Goal: Task Accomplishment & Management: Manage account settings

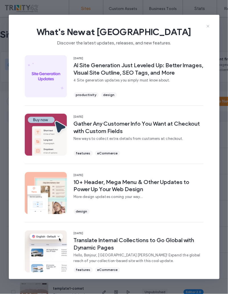
click at [208, 25] on icon at bounding box center [208, 26] width 5 height 5
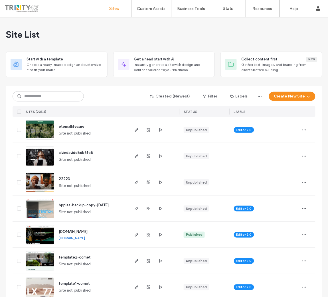
click at [44, 105] on div "Created (Newest) Filter Labels Create New Site SITES (2054) STATUS LABELS" at bounding box center [164, 101] width 303 height 31
click at [45, 94] on input at bounding box center [48, 96] width 71 height 10
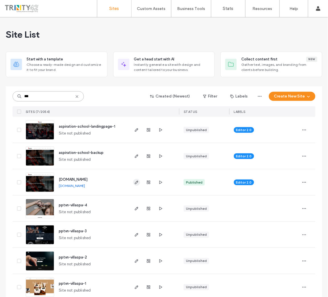
type input "***"
click at [134, 183] on icon "button" at bounding box center [136, 182] width 5 height 5
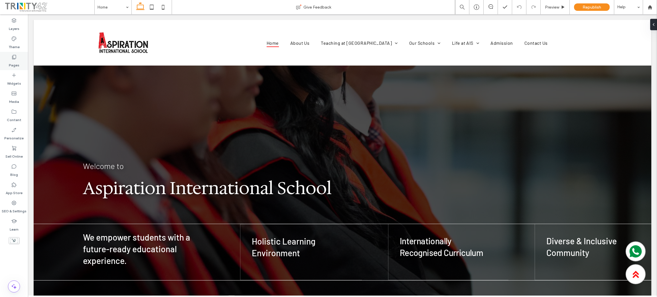
click at [10, 61] on label "Pages" at bounding box center [14, 64] width 11 height 8
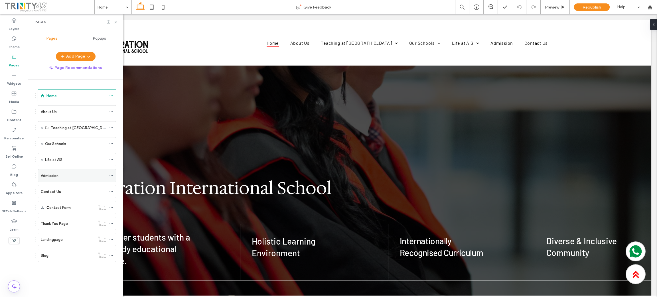
click at [59, 177] on div "Admission" at bounding box center [74, 176] width 66 height 6
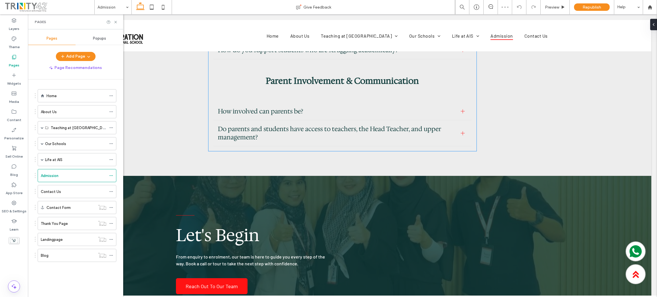
scroll to position [1953, 0]
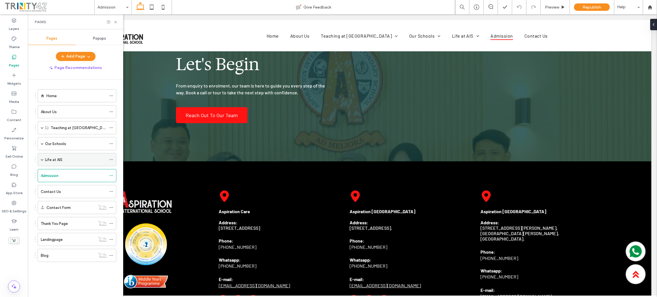
click at [54, 157] on label "Life at AIS" at bounding box center [53, 160] width 17 height 10
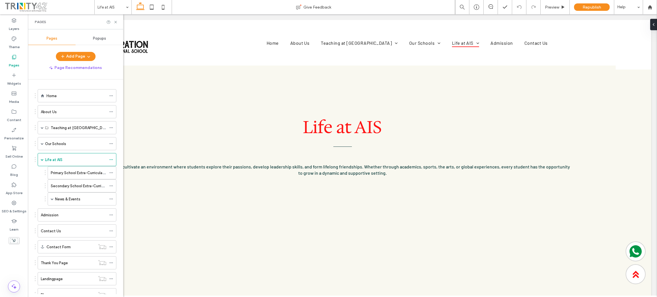
scroll to position [0, 0]
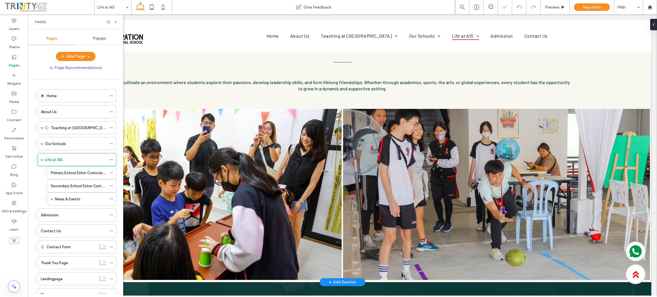
scroll to position [204, 0]
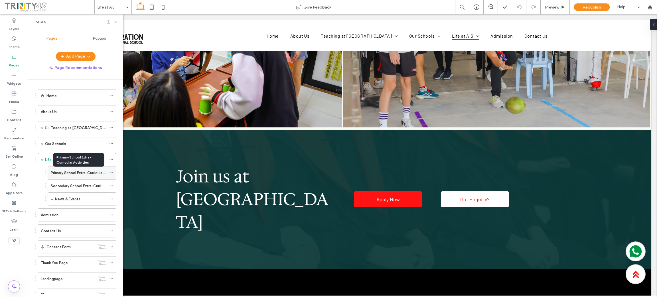
click at [68, 171] on label "Primary School Extra-Curricular Activities" at bounding box center [86, 173] width 70 height 10
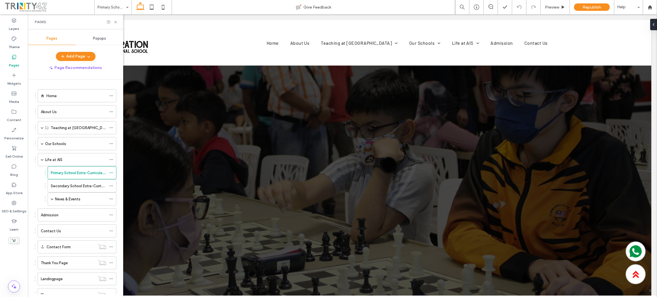
scroll to position [0, 0]
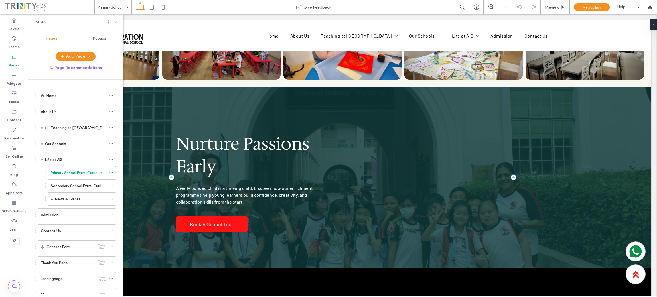
scroll to position [1183, 0]
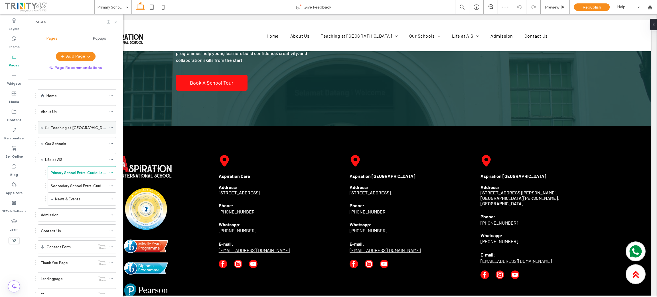
click at [56, 126] on label "Teaching at AIS" at bounding box center [81, 128] width 60 height 10
click at [41, 127] on span at bounding box center [42, 127] width 3 height 3
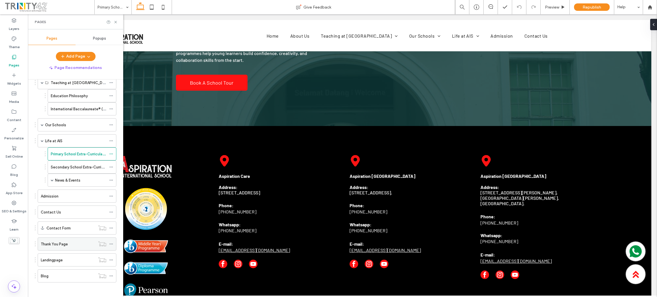
scroll to position [49, 0]
click at [61, 192] on div "Admission" at bounding box center [74, 194] width 66 height 6
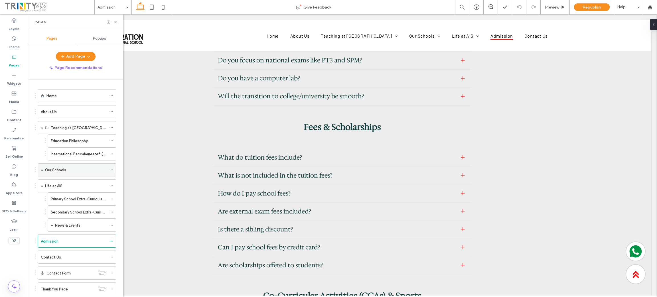
click at [61, 173] on label "Our Schools" at bounding box center [55, 170] width 21 height 10
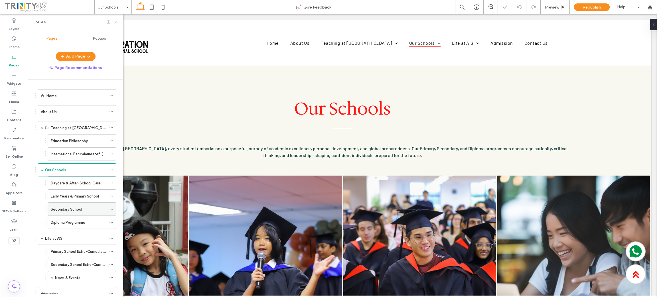
click at [66, 209] on label "Secondary School" at bounding box center [66, 209] width 31 height 10
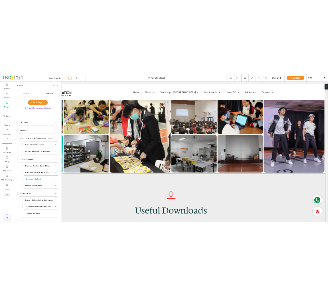
scroll to position [1354, 0]
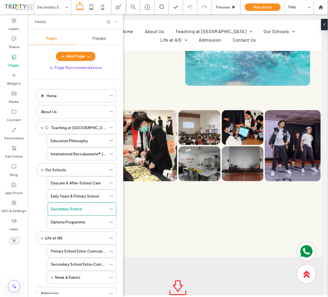
click at [116, 20] on icon at bounding box center [115, 22] width 4 height 4
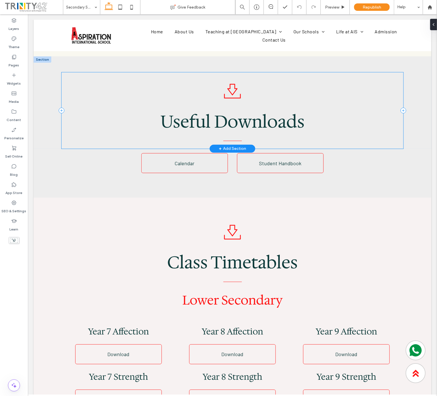
scroll to position [1240, 0]
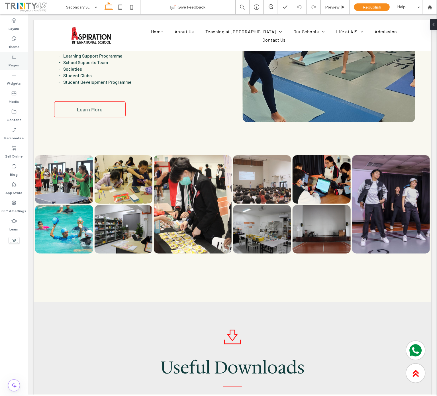
click at [15, 64] on label "Pages" at bounding box center [14, 64] width 11 height 8
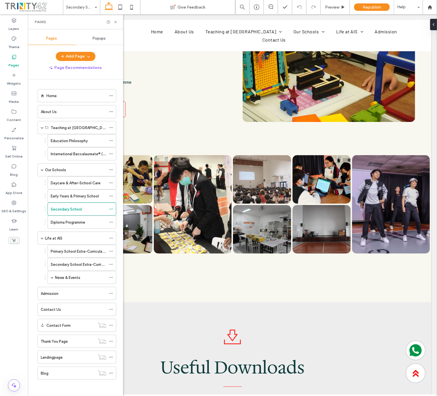
click at [15, 64] on label "Pages" at bounding box center [14, 64] width 11 height 8
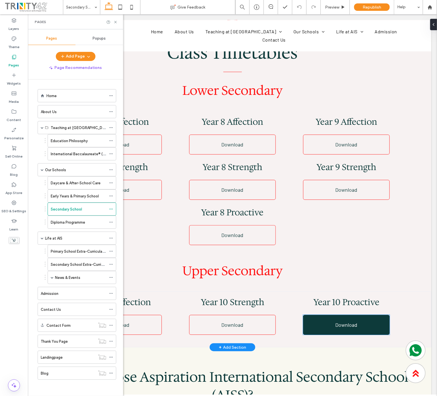
scroll to position [1753, 0]
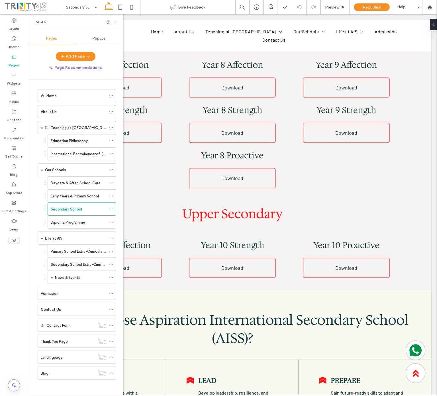
click at [116, 21] on icon at bounding box center [115, 22] width 4 height 4
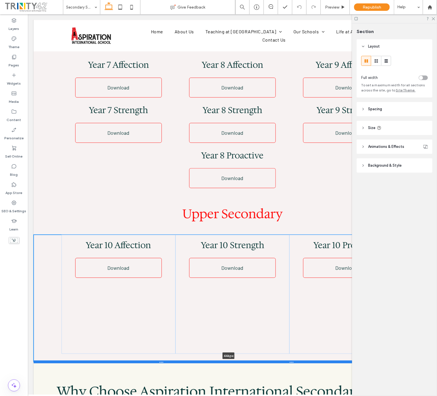
drag, startPoint x: 274, startPoint y: 272, endPoint x: 265, endPoint y: 344, distance: 72.7
click at [265, 297] on div at bounding box center [228, 361] width 390 height 3
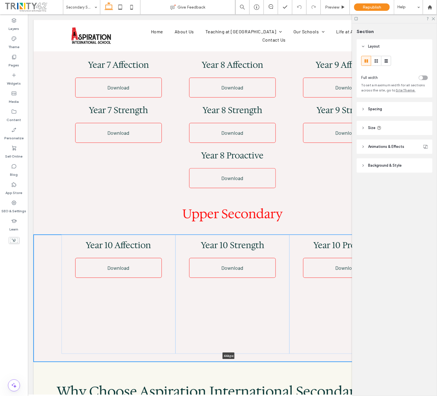
type input "***"
click at [328, 19] on use at bounding box center [433, 18] width 3 height 3
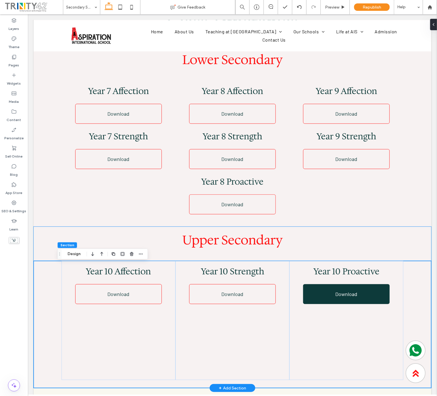
scroll to position [1696, 0]
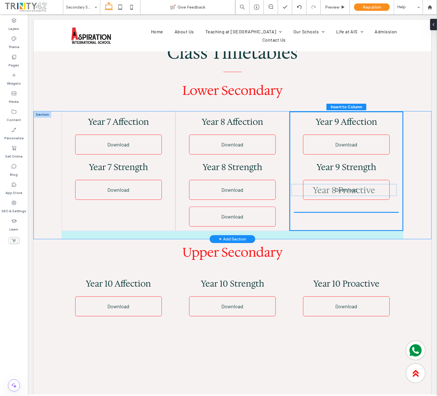
drag, startPoint x: 251, startPoint y: 197, endPoint x: 367, endPoint y: 191, distance: 116.2
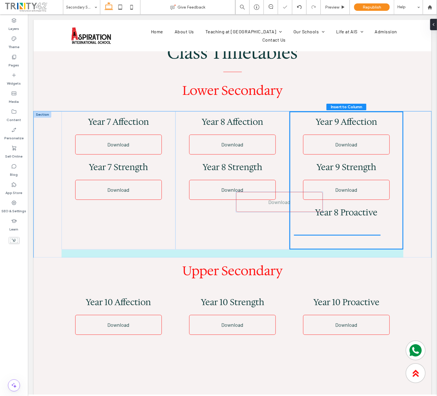
type input "**"
drag, startPoint x: 252, startPoint y: 200, endPoint x: 365, endPoint y: 213, distance: 113.7
drag, startPoint x: 354, startPoint y: 223, endPoint x: 366, endPoint y: 216, distance: 14.4
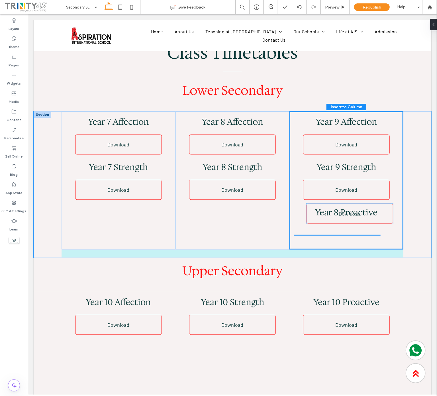
drag, startPoint x: 345, startPoint y: 221, endPoint x: 362, endPoint y: 216, distance: 17.5
type input "*"
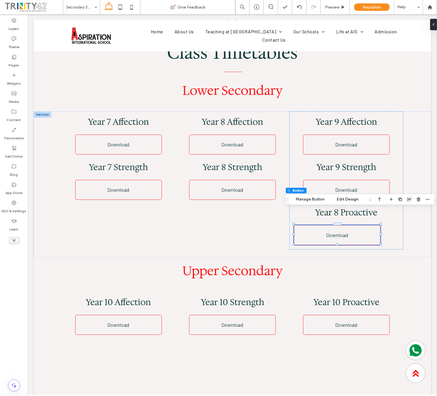
click at [328, 198] on span "button" at bounding box center [409, 199] width 7 height 7
click at [328, 212] on icon "center" at bounding box center [404, 210] width 5 height 5
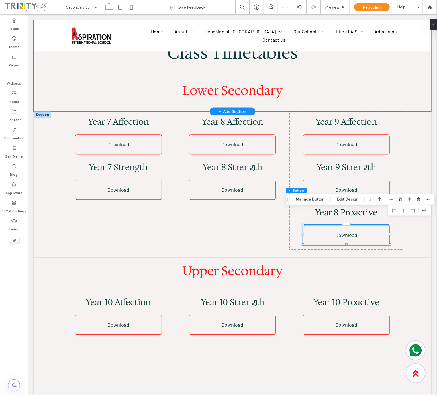
click at [328, 83] on div "Class Timetables Lower Secondary" at bounding box center [232, 49] width 398 height 124
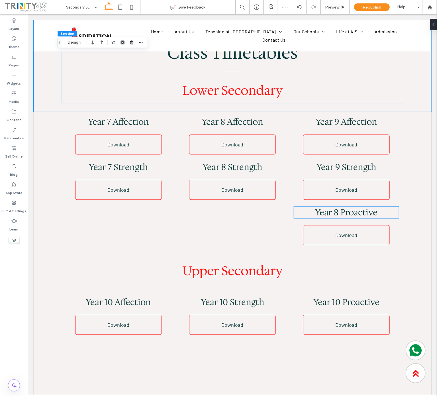
click at [328, 206] on span "Year 8 Proactive" at bounding box center [346, 212] width 62 height 12
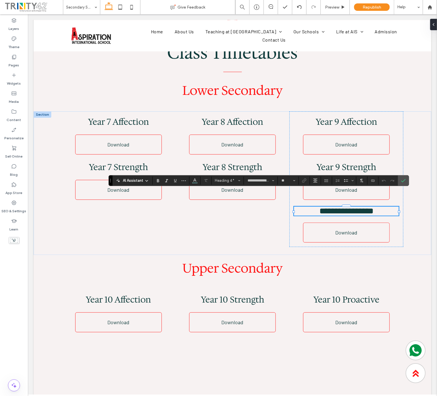
click at [328, 207] on span "**********" at bounding box center [346, 211] width 54 height 8
click at [328, 182] on label "Confirm" at bounding box center [403, 181] width 9 height 10
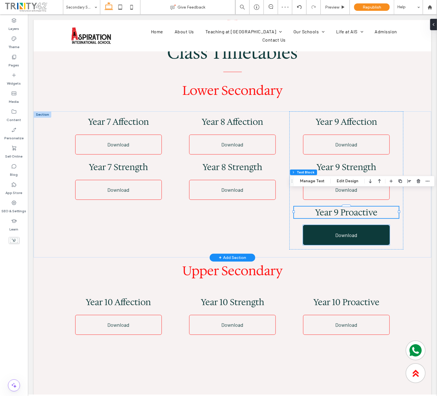
click at [328, 225] on link "Download" at bounding box center [346, 235] width 87 height 20
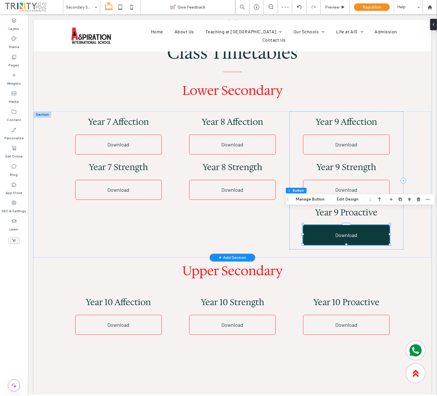
type input "**"
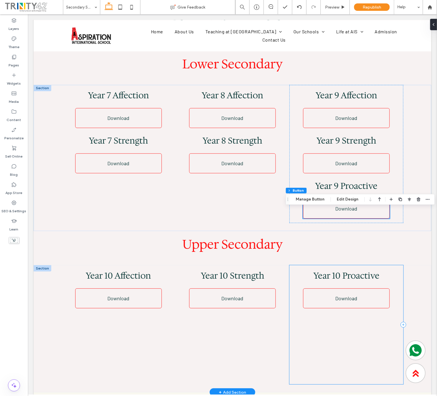
scroll to position [1753, 0]
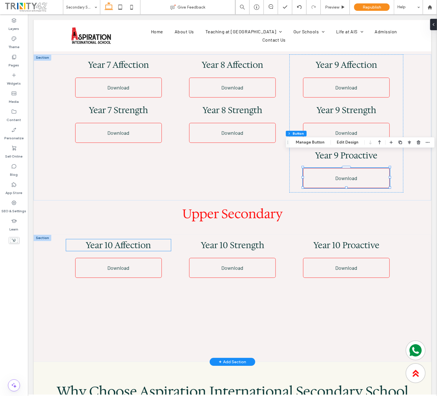
click at [110, 239] on span "Year 10 Affection" at bounding box center [118, 245] width 65 height 12
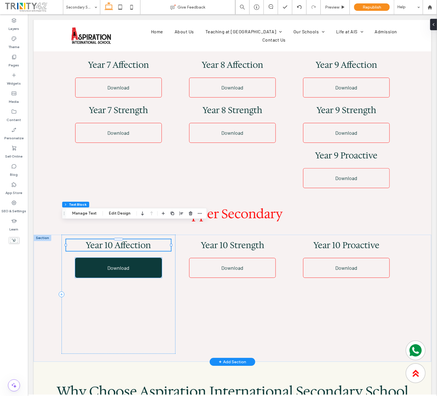
click at [107, 265] on span "Download" at bounding box center [118, 268] width 22 height 6
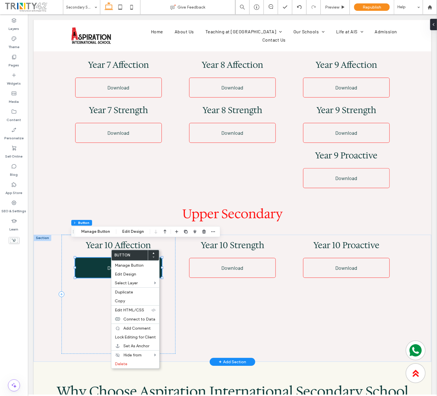
type input "**"
click at [146, 295] on div "Duplicate" at bounding box center [135, 292] width 48 height 9
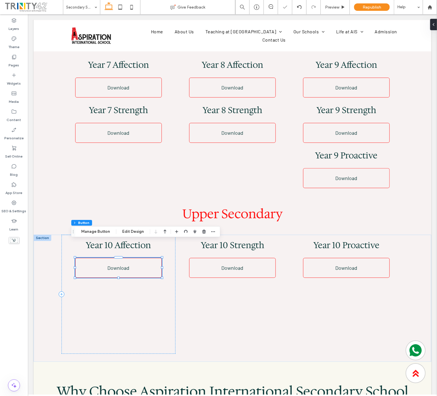
type input "*"
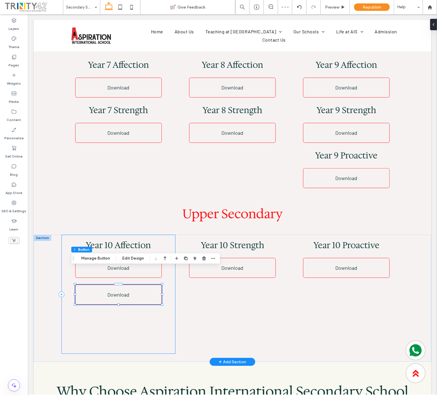
click at [121, 235] on div "Year 10 Affection Download Download" at bounding box center [118, 294] width 114 height 119
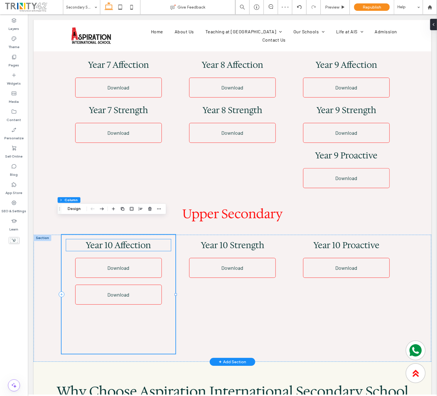
click at [121, 239] on span "Year 10 Affection" at bounding box center [118, 245] width 65 height 12
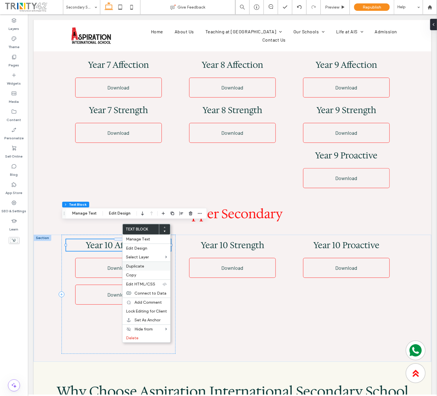
click at [152, 269] on div "Duplicate" at bounding box center [147, 266] width 48 height 9
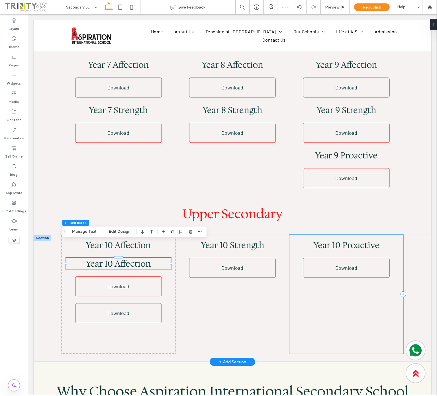
click at [328, 279] on div "Year 10 Proactive Download" at bounding box center [346, 294] width 114 height 119
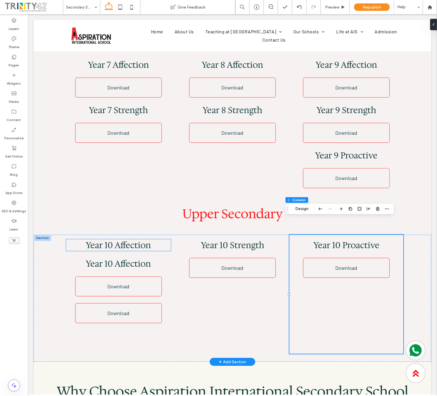
click at [124, 239] on span "Year 10 Affection" at bounding box center [118, 245] width 65 height 12
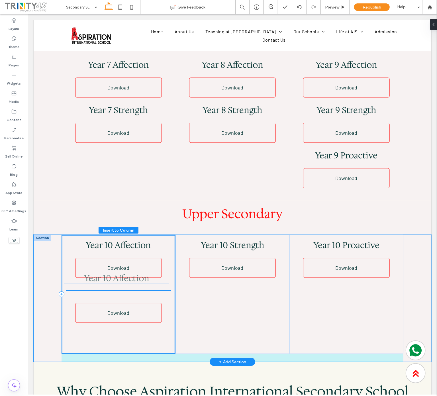
drag, startPoint x: 121, startPoint y: 249, endPoint x: 123, endPoint y: 280, distance: 31.2
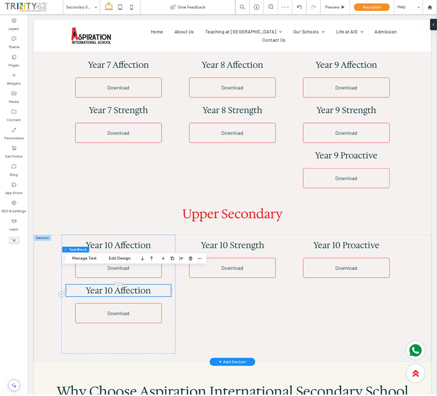
click at [121, 285] on span "Year 10 Affection" at bounding box center [118, 291] width 65 height 12
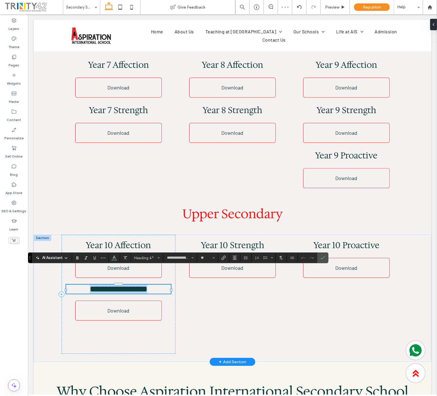
click at [131, 285] on span "**********" at bounding box center [119, 289] width 58 height 8
click at [141, 285] on span "**********" at bounding box center [119, 289] width 58 height 8
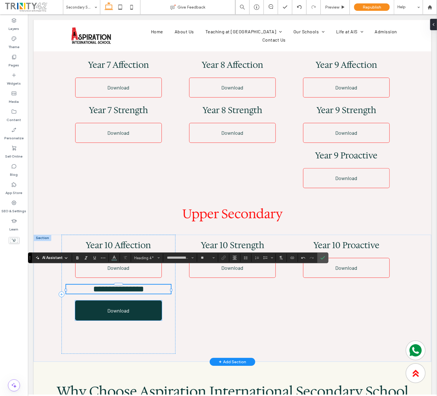
click at [116, 297] on link "Download" at bounding box center [118, 311] width 87 height 20
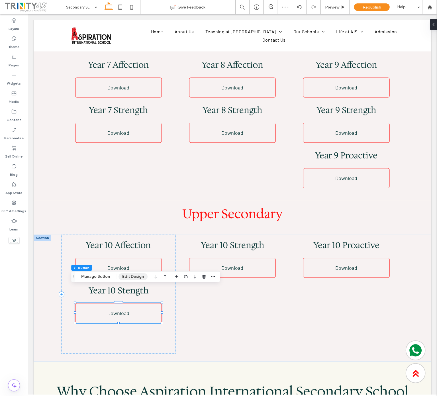
click at [129, 275] on button "Edit Design" at bounding box center [133, 276] width 29 height 7
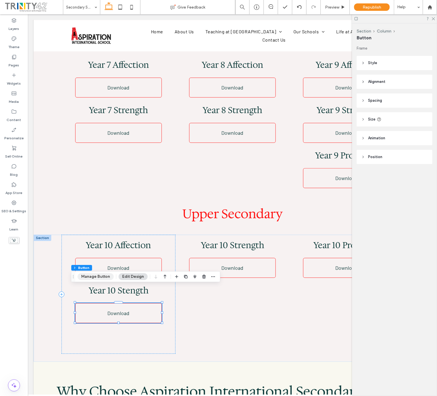
click at [92, 278] on button "Manage Button" at bounding box center [96, 276] width 36 height 7
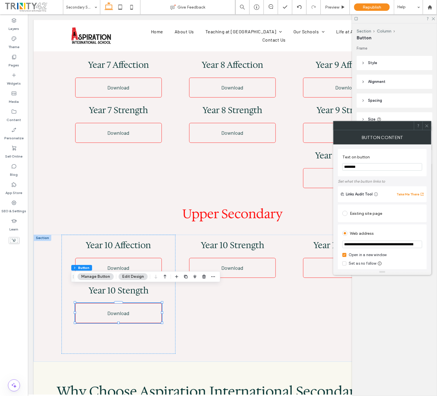
scroll to position [0, 133]
drag, startPoint x: 350, startPoint y: 248, endPoint x: 518, endPoint y: 244, distance: 168.0
click at [328, 244] on html ".wqwq-1{fill:#231f20;} .cls-1q, .cls-2q { fill-rule: evenodd; } .cls-2q { fill:…" at bounding box center [218, 198] width 437 height 396
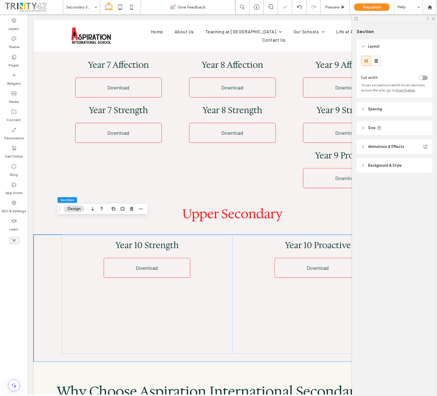
scroll to position [68, 0]
type input "*"
click at [328, 19] on use at bounding box center [433, 18] width 3 height 3
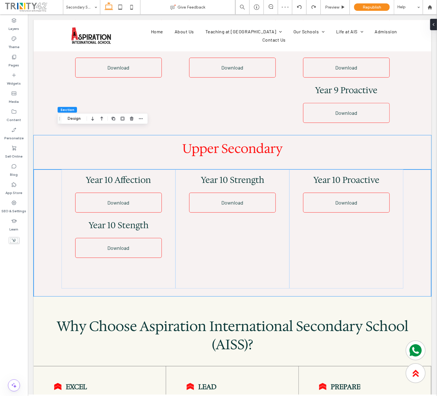
scroll to position [1849, 0]
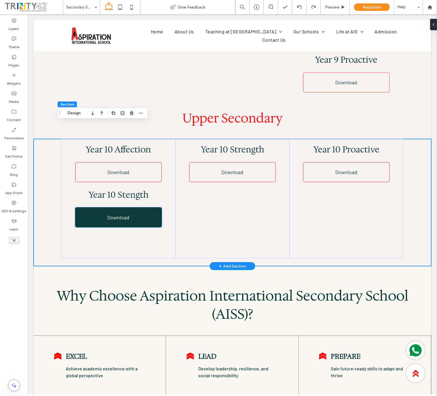
click at [116, 214] on span "Download" at bounding box center [118, 217] width 22 height 6
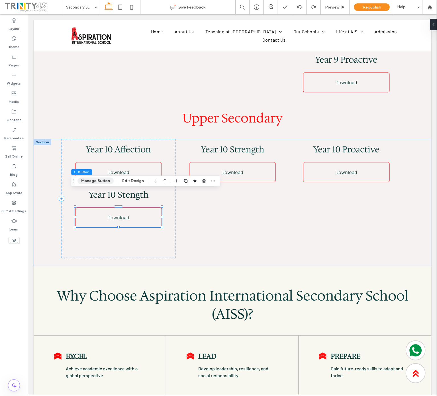
click at [82, 182] on button "Manage Button" at bounding box center [96, 181] width 36 height 7
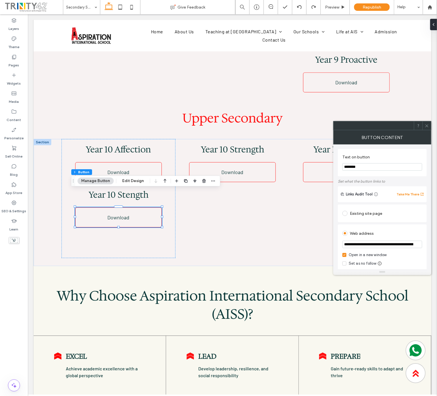
scroll to position [0, 133]
drag, startPoint x: 347, startPoint y: 247, endPoint x: 462, endPoint y: 244, distance: 115.5
click at [328, 244] on html ".wqwq-1{fill:#231f20;} .cls-1q, .cls-2q { fill-rule: evenodd; } .cls-2q { fill:…" at bounding box center [218, 198] width 437 height 396
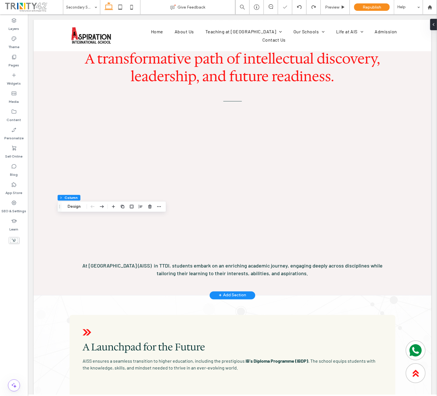
scroll to position [1845, 0]
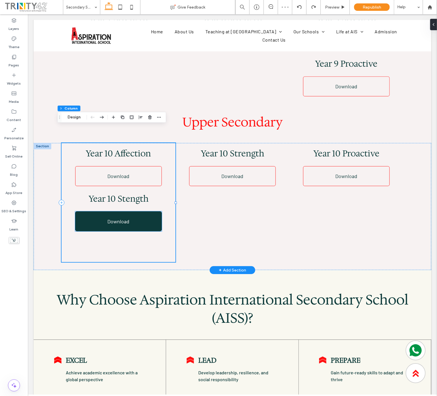
click at [122, 212] on link "Download" at bounding box center [118, 221] width 87 height 20
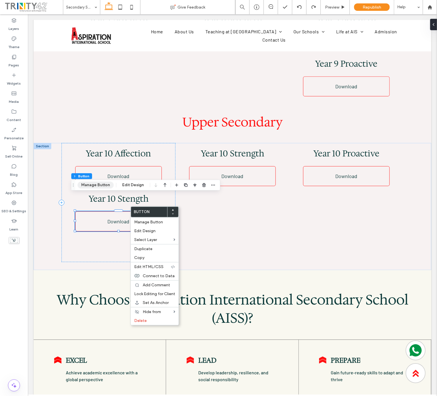
click at [92, 187] on button "Manage Button" at bounding box center [96, 185] width 36 height 7
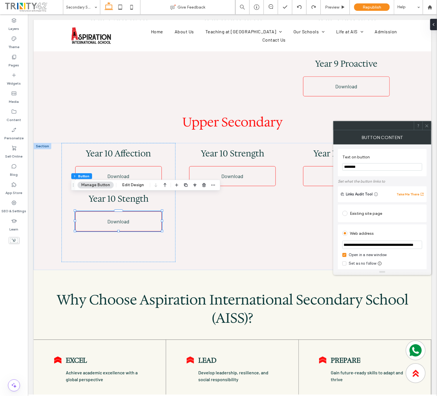
scroll to position [0, 133]
drag, startPoint x: 343, startPoint y: 246, endPoint x: 512, endPoint y: 244, distance: 168.5
click at [328, 244] on html ".wqwq-1{fill:#231f20;} .cls-1q, .cls-2q { fill-rule: evenodd; } .cls-2q { fill:…" at bounding box center [218, 198] width 437 height 396
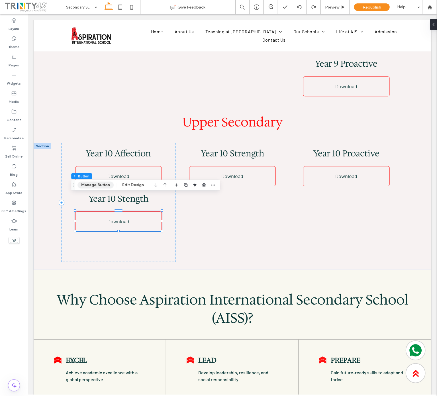
click at [91, 186] on button "Manage Button" at bounding box center [96, 185] width 36 height 7
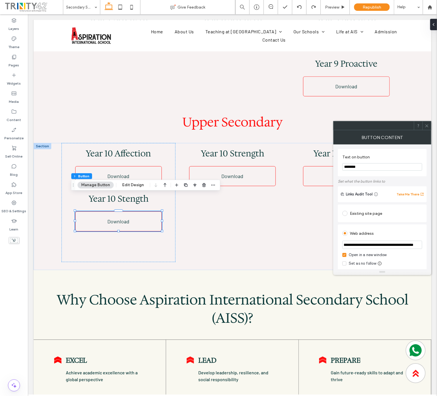
drag, startPoint x: 345, startPoint y: 247, endPoint x: 458, endPoint y: 247, distance: 113.8
click at [328, 247] on html ".wqwq-1{fill:#231f20;} .cls-1q, .cls-2q { fill-rule: evenodd; } .cls-2q { fill:…" at bounding box center [218, 198] width 437 height 396
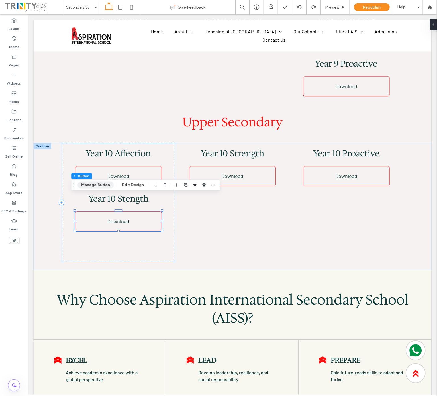
click at [102, 186] on button "Manage Button" at bounding box center [96, 185] width 36 height 7
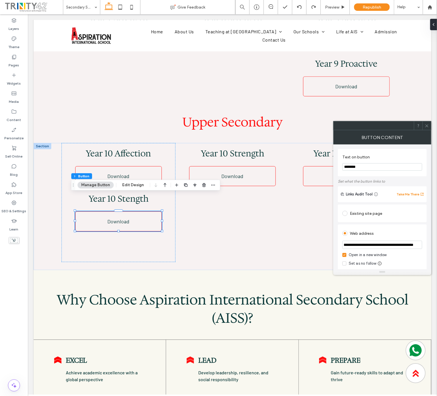
drag, startPoint x: 346, startPoint y: 246, endPoint x: 411, endPoint y: 245, distance: 64.7
click at [328, 245] on input "**********" at bounding box center [383, 245] width 80 height 8
type input "*"
paste input "**********"
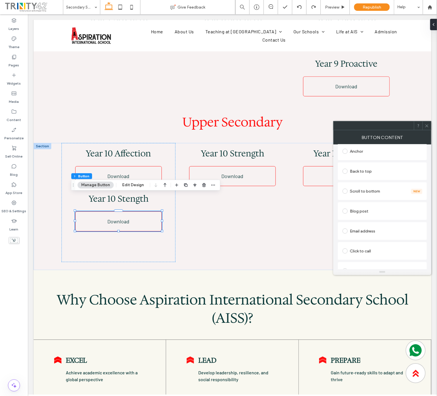
scroll to position [178, 0]
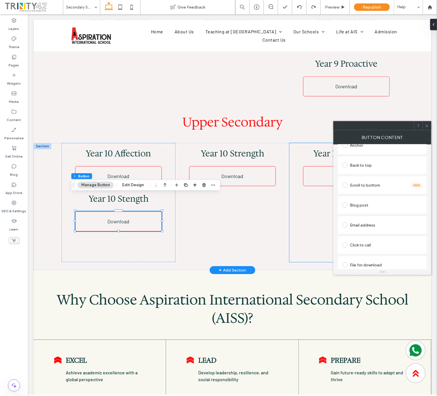
type input "**********"
click at [292, 228] on div "Year 10 Proactive Download" at bounding box center [346, 202] width 114 height 119
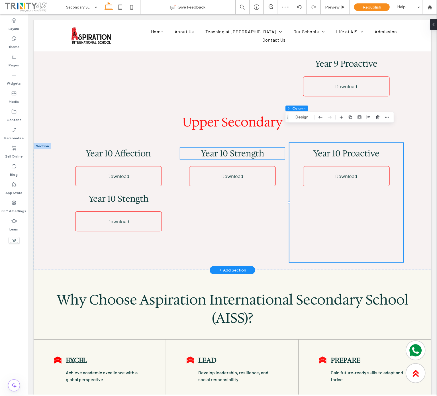
click at [236, 147] on span "Year 10 Strength" at bounding box center [232, 153] width 63 height 12
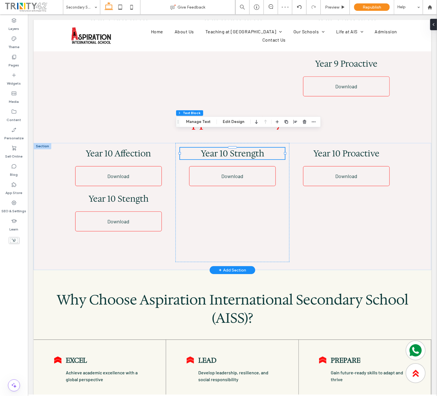
click at [236, 147] on span "Year 10 Strength" at bounding box center [232, 153] width 63 height 12
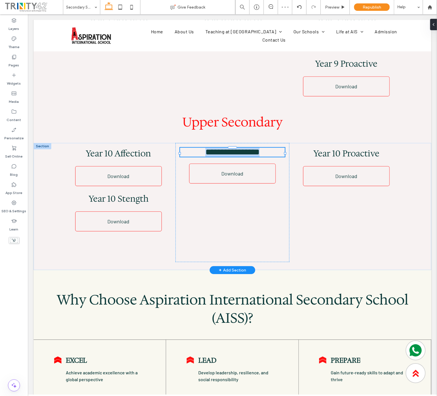
type input "**********"
type input "**"
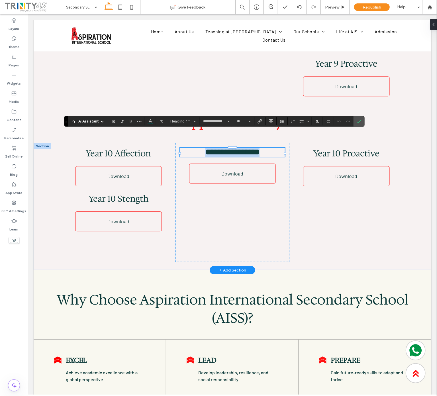
click at [249, 148] on span "**********" at bounding box center [232, 152] width 54 height 8
drag, startPoint x: 267, startPoint y: 138, endPoint x: 219, endPoint y: 141, distance: 48.5
click at [219, 147] on h4 "**********" at bounding box center [232, 151] width 105 height 9
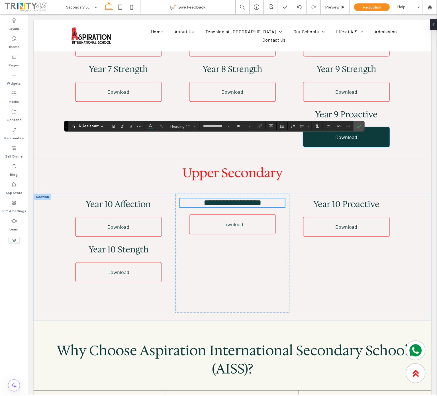
scroll to position [1731, 0]
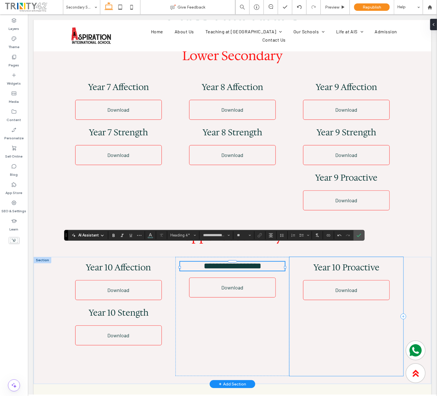
click at [397, 257] on div "Year 10 Proactive Download" at bounding box center [346, 316] width 114 height 119
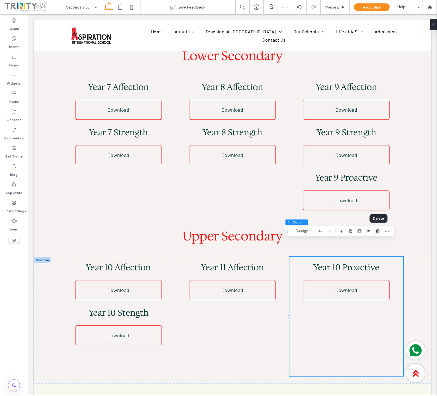
click at [378, 229] on icon "button" at bounding box center [378, 231] width 5 height 5
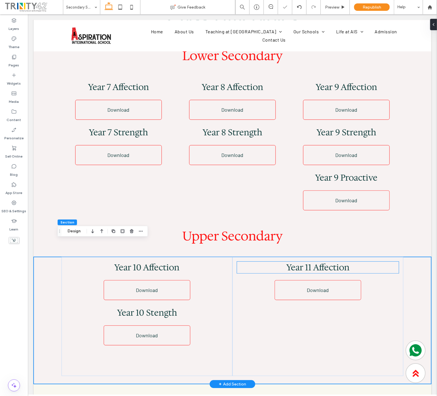
click at [324, 261] on span "Year 11 Affection" at bounding box center [317, 267] width 63 height 12
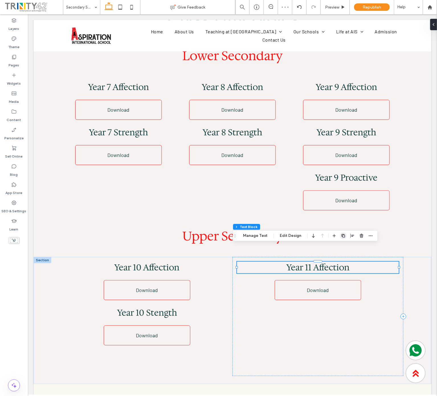
click at [346, 237] on span "button" at bounding box center [343, 236] width 7 height 7
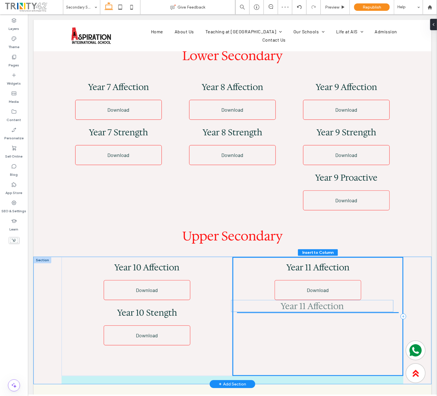
drag, startPoint x: 309, startPoint y: 268, endPoint x: 308, endPoint y: 306, distance: 37.4
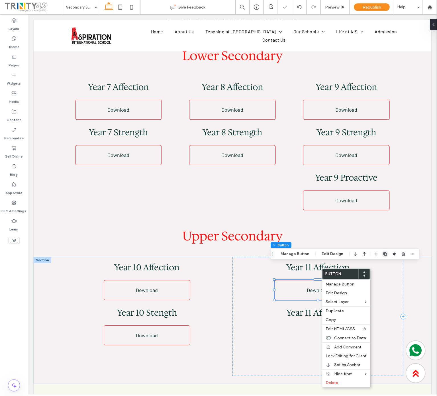
click at [384, 254] on use "button" at bounding box center [385, 254] width 3 height 3
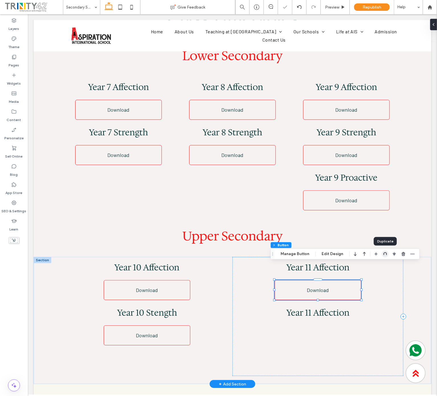
type input "*"
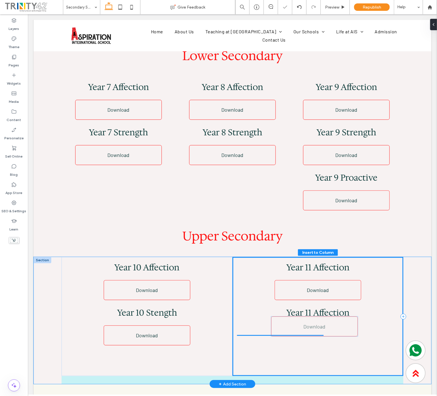
scroll to position [1753, 0]
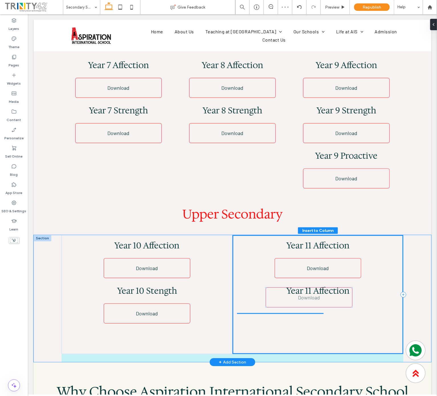
drag, startPoint x: 317, startPoint y: 305, endPoint x: 312, endPoint y: 301, distance: 6.5
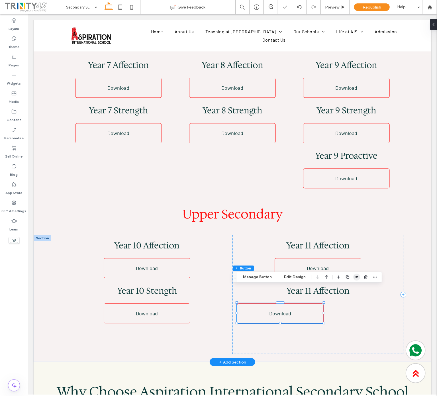
click at [359, 279] on span "button" at bounding box center [357, 277] width 7 height 7
click at [349, 289] on icon "center" at bounding box center [351, 288] width 5 height 5
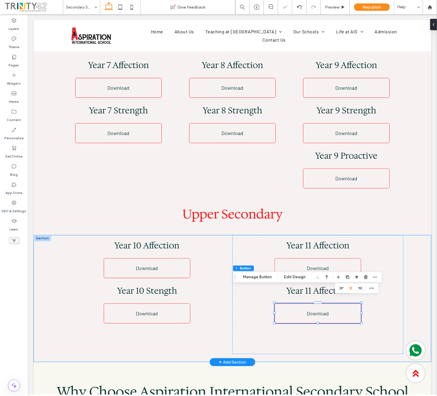
click at [403, 303] on div "Year 10 Affection Download Year 10 Stength Download Year 11 Affection Download …" at bounding box center [232, 298] width 398 height 127
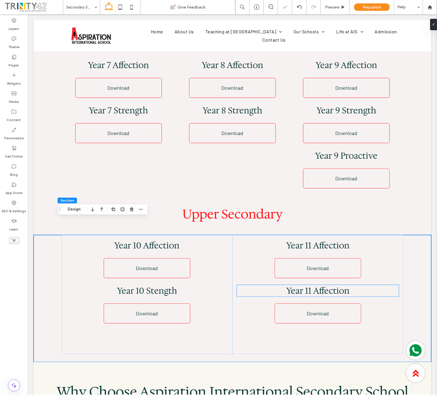
click at [324, 285] on span "Year 11 Affection" at bounding box center [317, 291] width 63 height 12
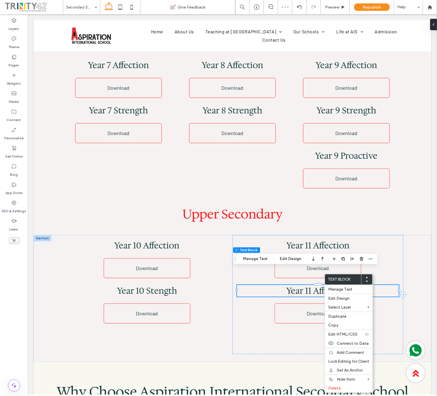
click at [342, 285] on div at bounding box center [318, 285] width 162 height 0
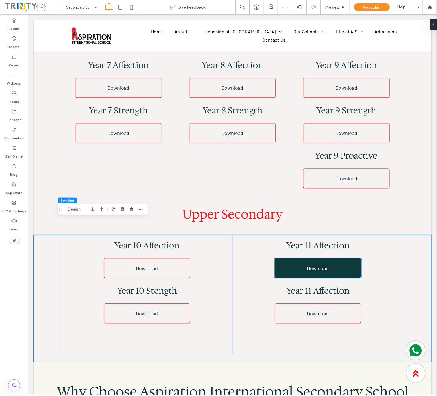
click at [342, 259] on link "Download" at bounding box center [318, 268] width 87 height 20
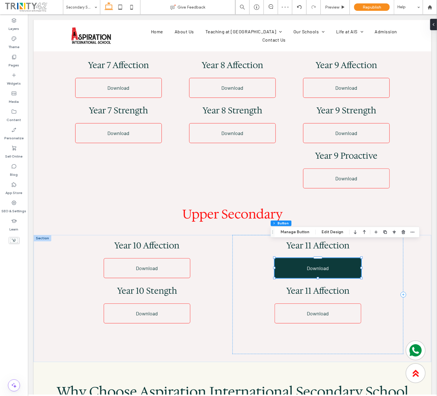
type input "**"
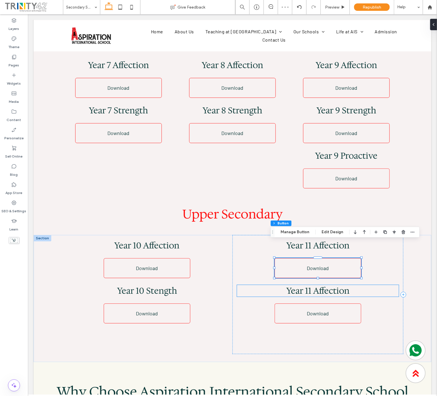
click at [332, 285] on span "Year 11 Affection" at bounding box center [317, 291] width 63 height 12
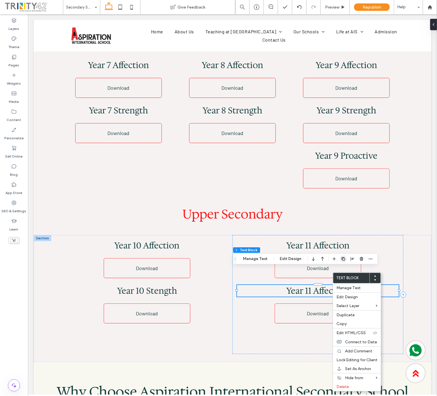
click at [342, 258] on use "button" at bounding box center [343, 258] width 3 height 3
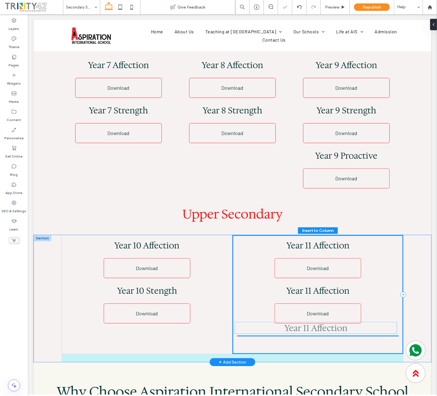
drag, startPoint x: 319, startPoint y: 295, endPoint x: 322, endPoint y: 331, distance: 36.0
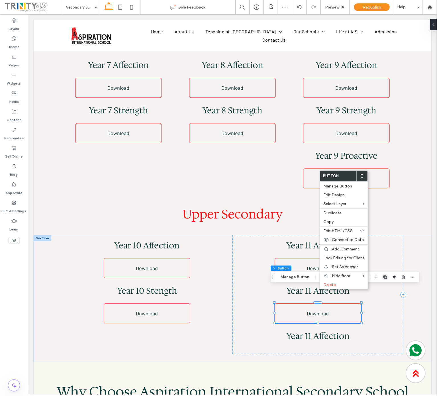
click at [386, 278] on icon "button" at bounding box center [385, 277] width 5 height 5
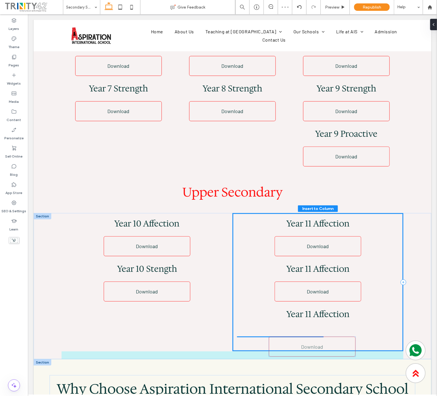
scroll to position [1795, 0]
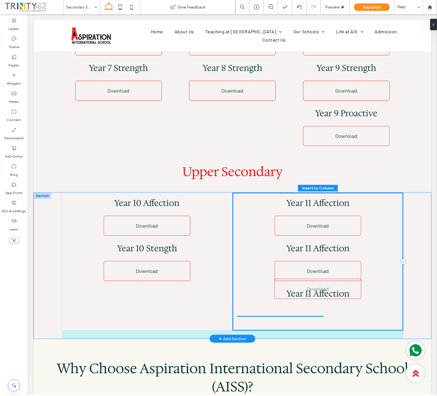
drag, startPoint x: 326, startPoint y: 328, endPoint x: 330, endPoint y: 294, distance: 34.5
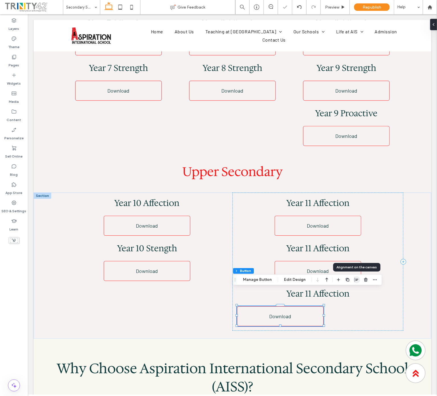
click at [358, 281] on icon "button" at bounding box center [357, 280] width 5 height 5
click at [351, 291] on icon "center" at bounding box center [351, 291] width 5 height 5
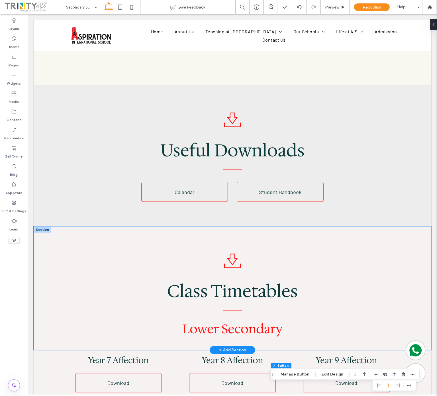
scroll to position [1396, 0]
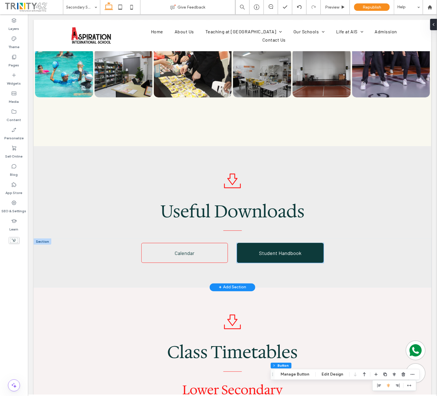
click at [261, 250] on span "Student Handbook" at bounding box center [280, 253] width 42 height 6
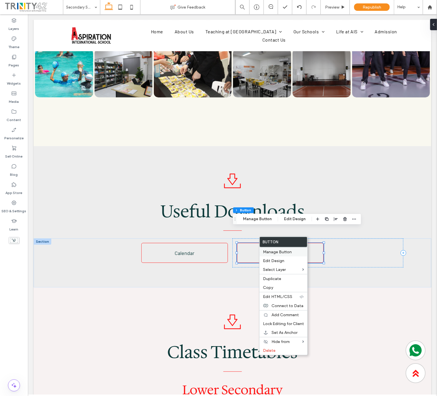
click at [281, 254] on span "Manage Button" at bounding box center [277, 252] width 29 height 5
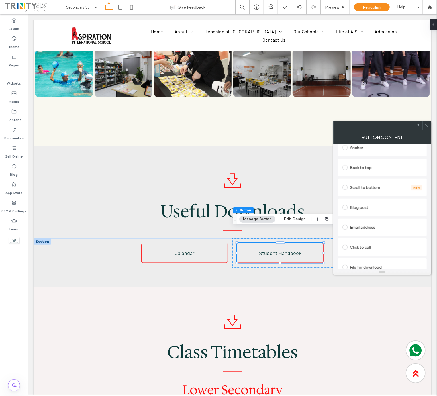
scroll to position [178, 0]
click at [345, 263] on span at bounding box center [345, 265] width 5 height 5
click at [372, 263] on div "File" at bounding box center [382, 260] width 79 height 5
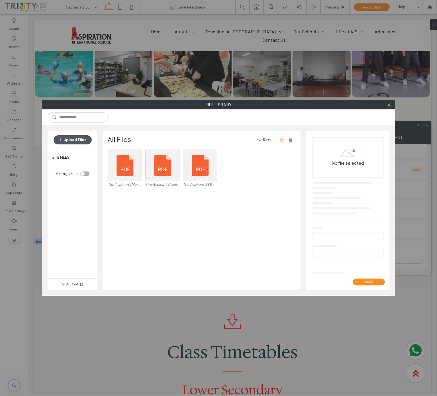
click at [76, 139] on button "Upload Files" at bounding box center [73, 139] width 38 height 9
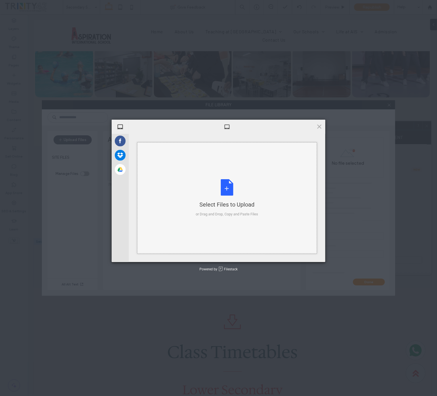
click at [215, 191] on div "Select Files to Upload or Drag and Drop, Copy and Paste Files" at bounding box center [227, 198] width 62 height 38
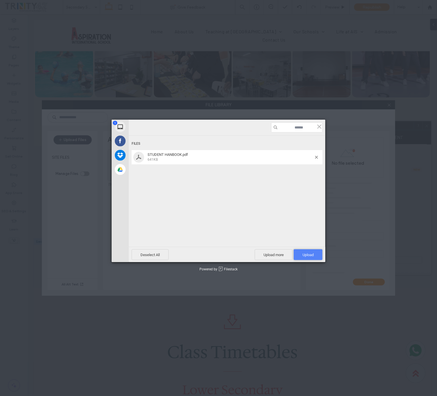
click at [306, 253] on span "Upload 1" at bounding box center [308, 255] width 11 height 4
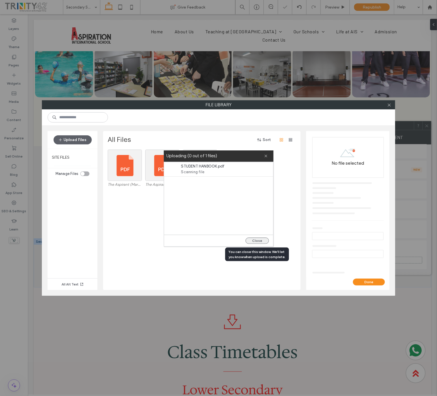
click at [262, 238] on button "Close" at bounding box center [257, 241] width 23 height 6
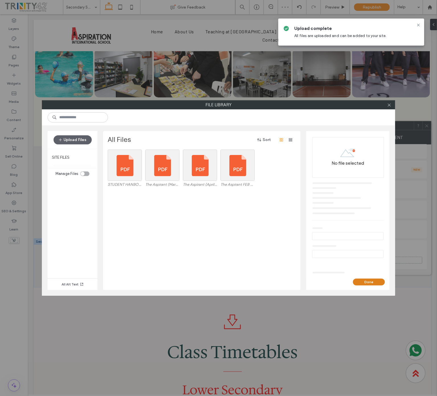
click at [370, 281] on button "Done" at bounding box center [369, 282] width 32 height 7
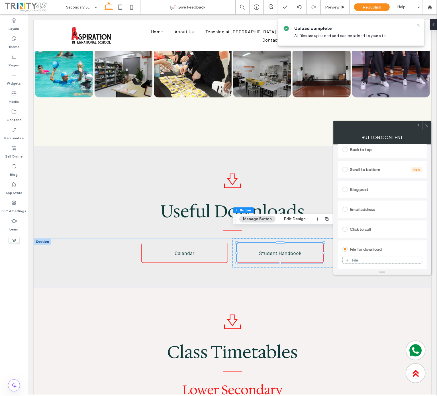
click at [428, 124] on icon at bounding box center [427, 126] width 4 height 4
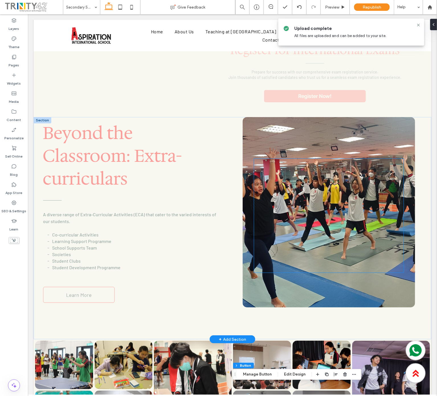
scroll to position [1054, 0]
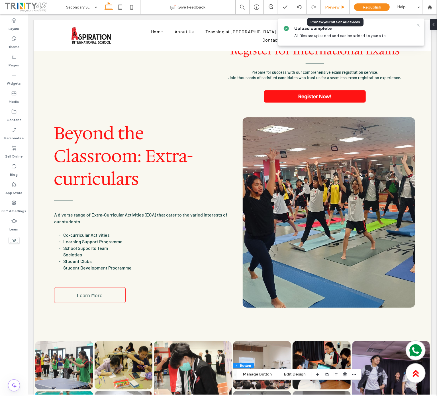
click at [332, 5] on span "Preview" at bounding box center [332, 7] width 14 height 5
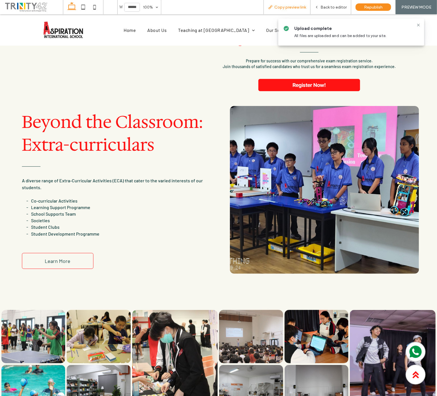
scroll to position [1061, 0]
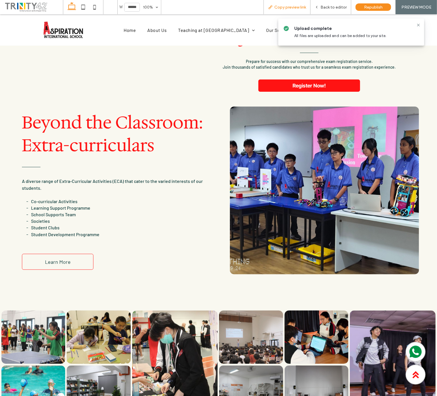
click at [291, 9] on span "Copy preview link" at bounding box center [291, 7] width 32 height 5
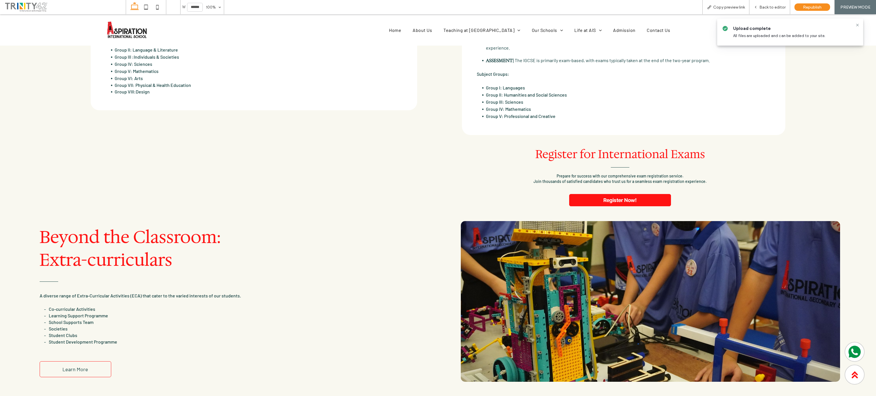
scroll to position [1170, 0]
